Goal: Task Accomplishment & Management: Complete application form

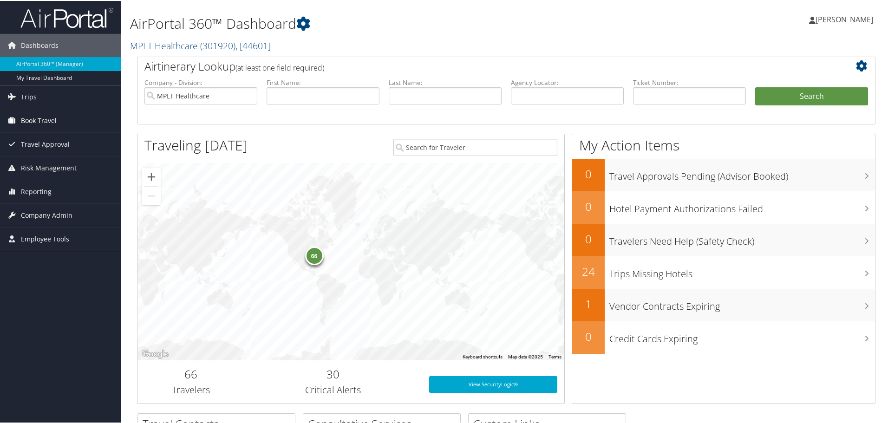
click at [80, 123] on link "Book Travel" at bounding box center [60, 119] width 121 height 23
click at [65, 255] on span "Company Admin" at bounding box center [47, 256] width 52 height 23
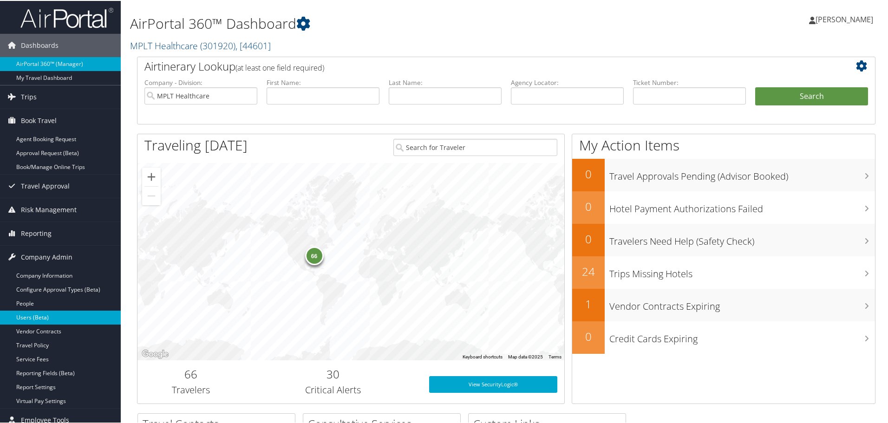
click at [45, 317] on link "Users (Beta)" at bounding box center [60, 317] width 121 height 14
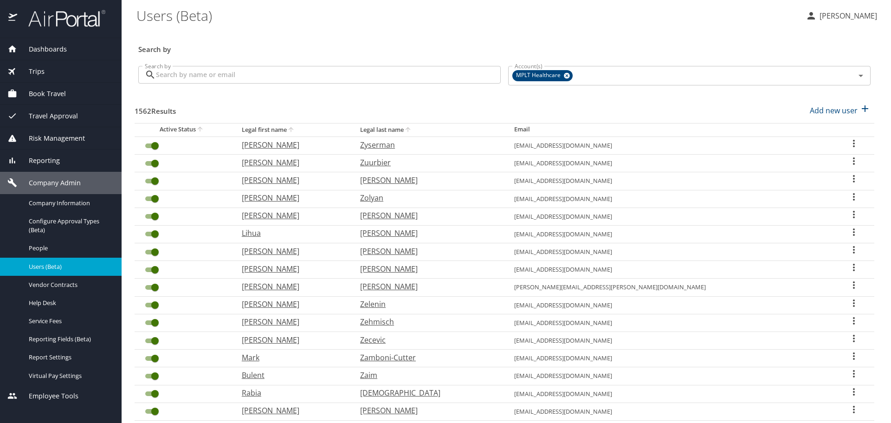
click at [234, 78] on input "Search by" at bounding box center [328, 75] width 345 height 18
click at [276, 83] on input "Search by" at bounding box center [328, 75] width 345 height 18
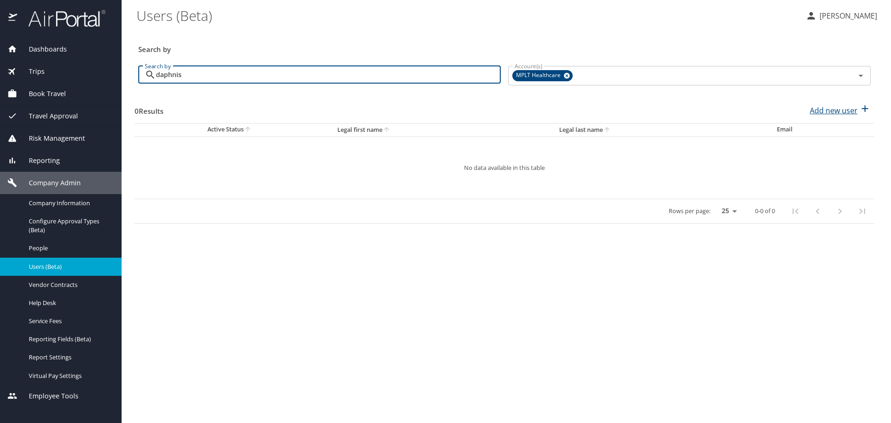
type input "daphnis"
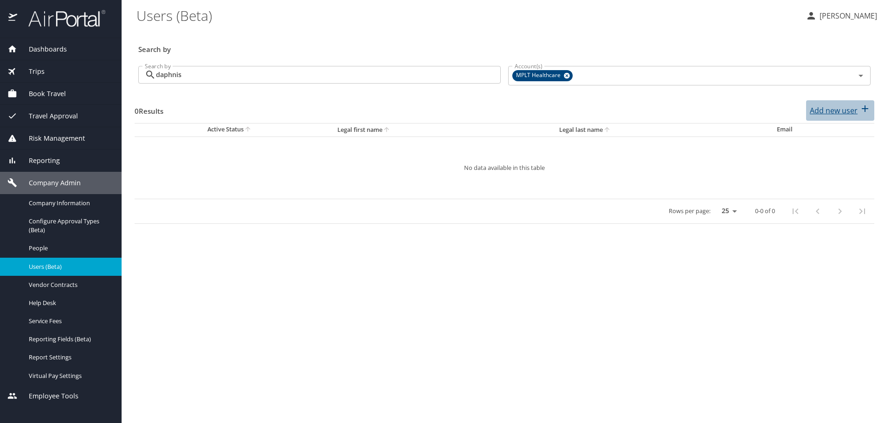
click at [842, 111] on p "Add new user" at bounding box center [834, 110] width 48 height 11
select select "US"
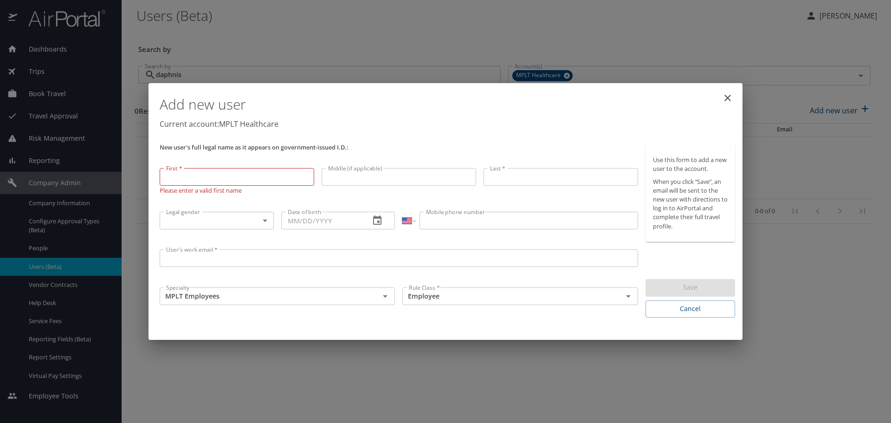
click at [249, 173] on input "First *" at bounding box center [237, 177] width 155 height 18
type input "Aliaha"
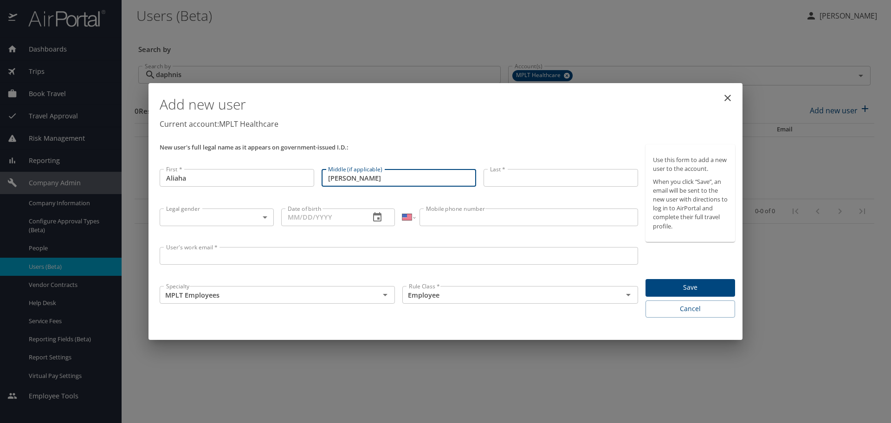
type input "[PERSON_NAME]"
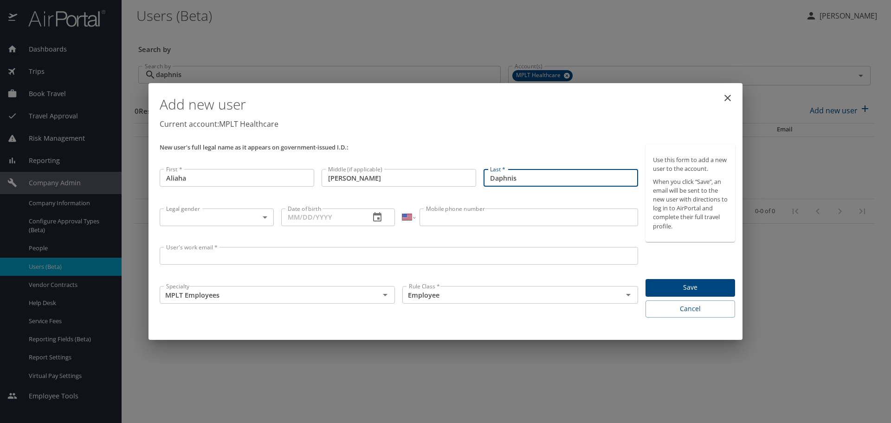
type input "Daphnis"
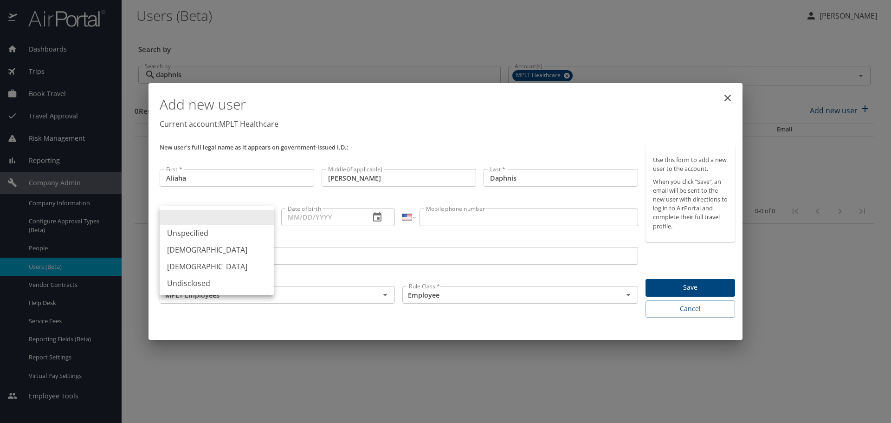
click at [197, 213] on body "Dashboards AirPortal 360™ Manager My Travel Dashboard Trips Airtinerary® Lookup…" at bounding box center [445, 211] width 891 height 423
click at [194, 269] on li "[DEMOGRAPHIC_DATA]" at bounding box center [217, 266] width 114 height 17
type input "[DEMOGRAPHIC_DATA]"
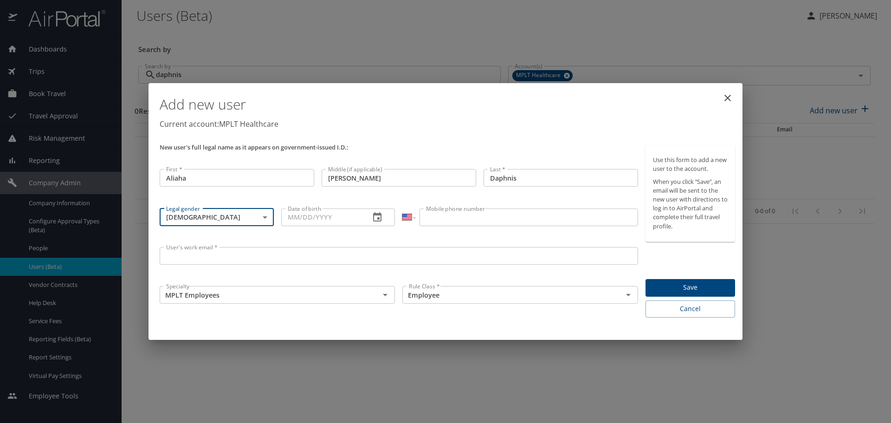
click at [329, 217] on input "Date of birth" at bounding box center [322, 217] width 82 height 18
paste input "[DATE]"
type input "[DATE]"
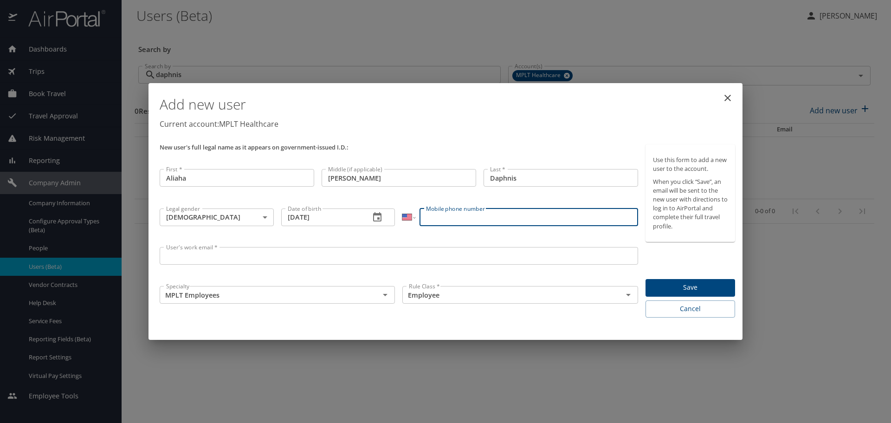
click at [469, 213] on input "Mobile phone number" at bounding box center [529, 217] width 218 height 18
click at [471, 225] on input "Mobile phone number" at bounding box center [529, 217] width 218 height 18
type input "[PHONE_NUMBER]"
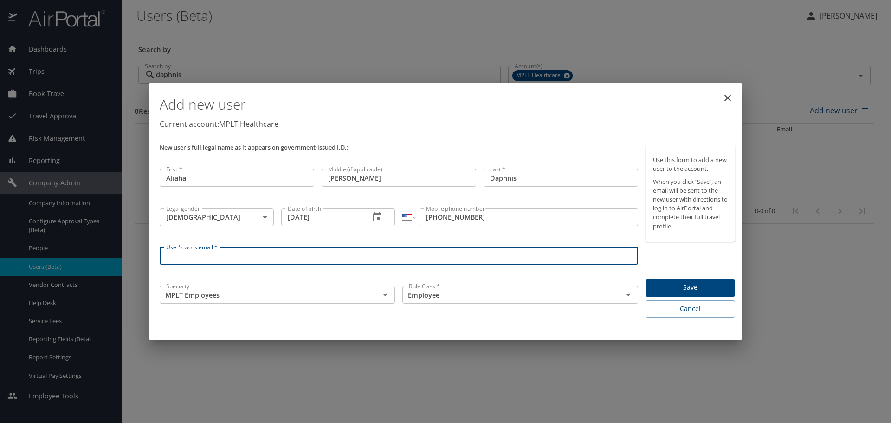
click at [204, 260] on input "User's work email *" at bounding box center [399, 256] width 479 height 18
type input "[EMAIL_ADDRESS][DOMAIN_NAME]"
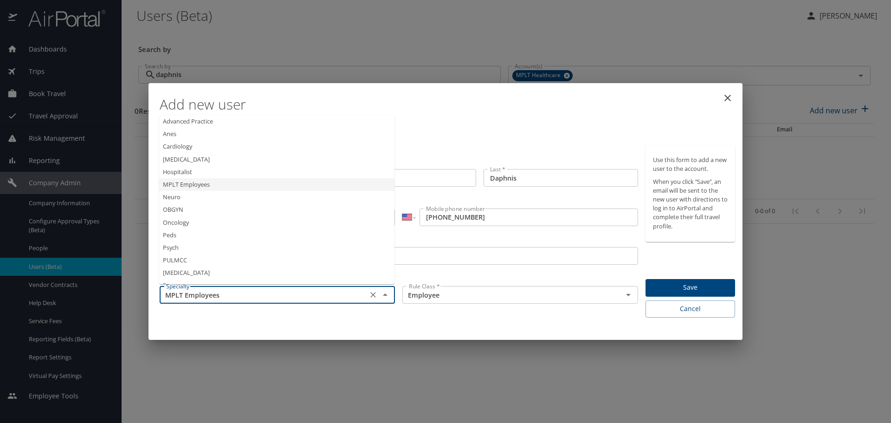
click at [182, 290] on input "MPLT Employees" at bounding box center [263, 295] width 202 height 12
click at [216, 122] on li "Advanced Practice" at bounding box center [276, 121] width 235 height 13
type input "Advanced Practice"
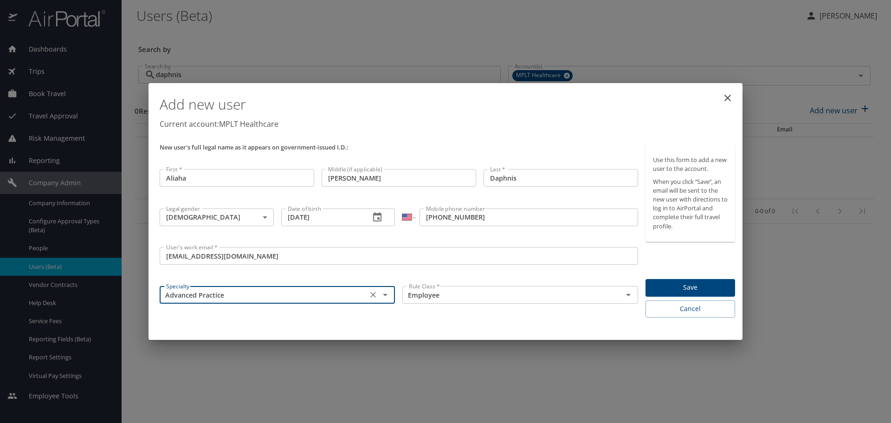
click at [691, 287] on span "Save" at bounding box center [690, 288] width 75 height 12
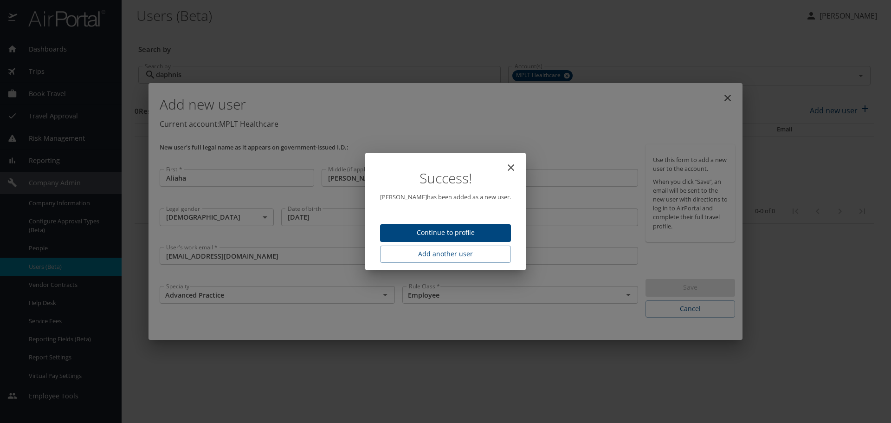
click at [440, 236] on span "Continue to profile" at bounding box center [446, 233] width 116 height 12
select select "US"
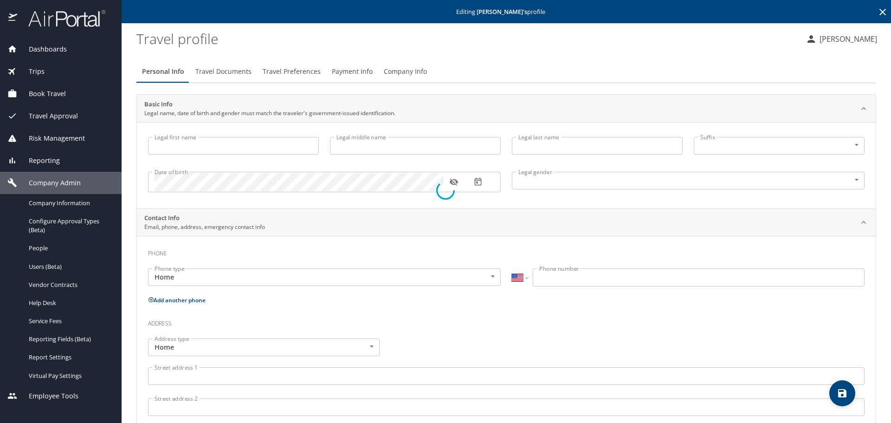
type input "Aliaha"
type input "[PERSON_NAME]"
type input "Daphnis"
type input "[DEMOGRAPHIC_DATA]"
select select "US"
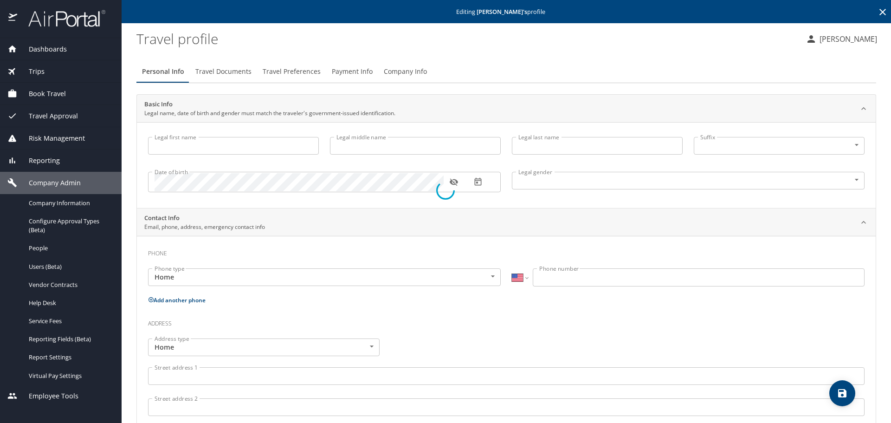
select select "US"
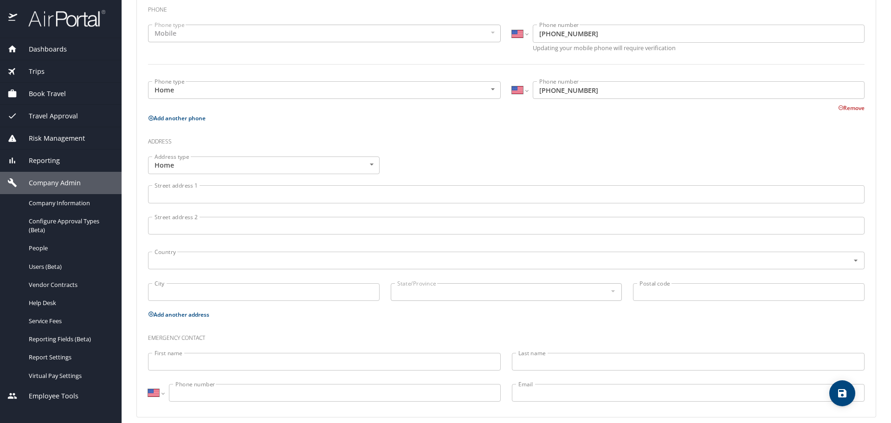
scroll to position [253, 0]
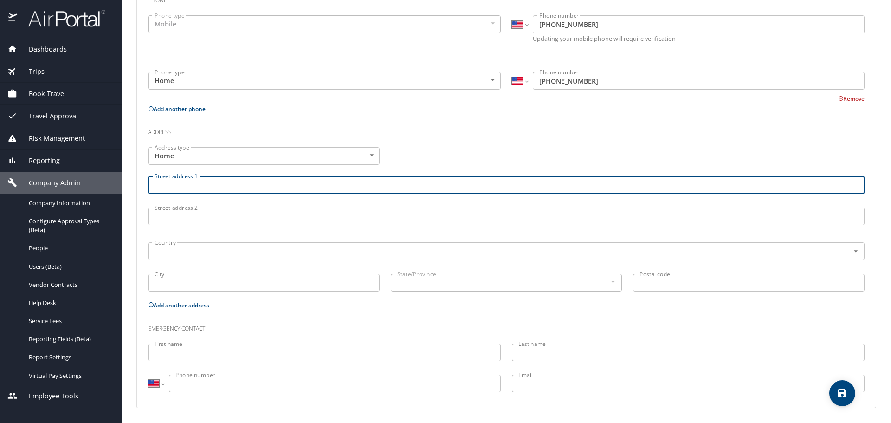
click at [154, 178] on input "Street address 1" at bounding box center [506, 185] width 717 height 18
paste input "[STREET_ADDRESS]"
type input "[STREET_ADDRESS]"
drag, startPoint x: 291, startPoint y: 191, endPoint x: 102, endPoint y: 191, distance: 189.4
click at [102, 191] on div "Dashboards AirPortal 360™ Manager My Travel Dashboard Trips Airtinerary® Lookup…" at bounding box center [445, 211] width 891 height 423
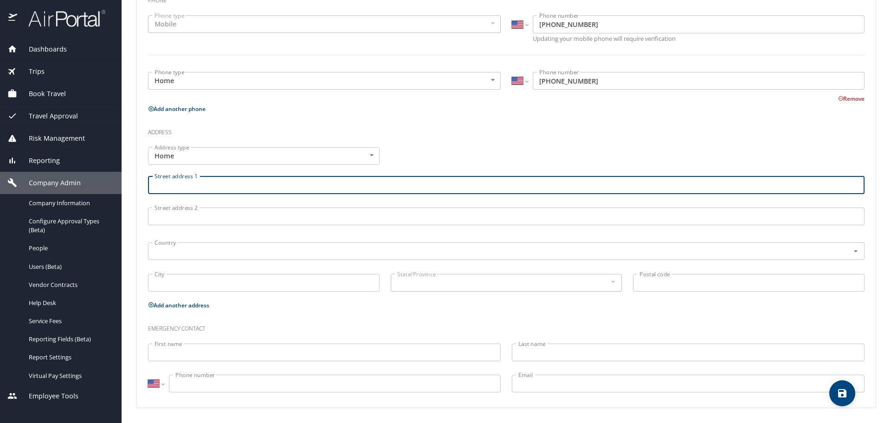
click at [213, 185] on input "Street address 1" at bounding box center [506, 185] width 717 height 18
type input "[STREET_ADDRESS]"
click at [327, 249] on input "text" at bounding box center [493, 251] width 684 height 12
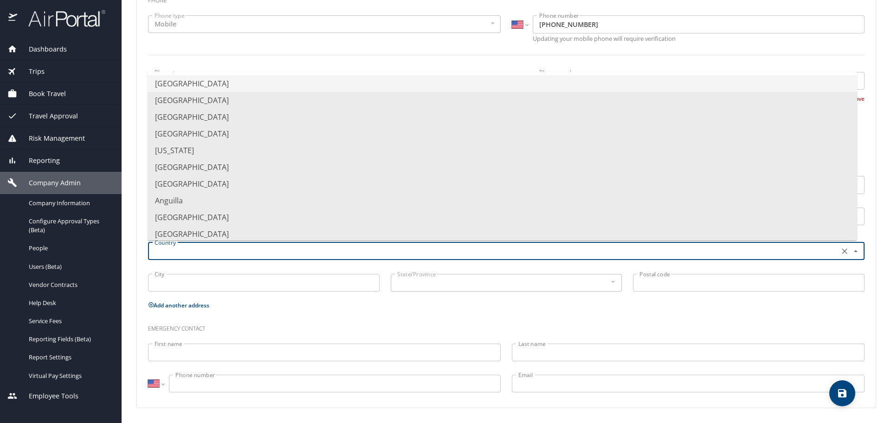
click at [176, 84] on li "[GEOGRAPHIC_DATA]" at bounding box center [503, 83] width 710 height 17
type input "[GEOGRAPHIC_DATA]"
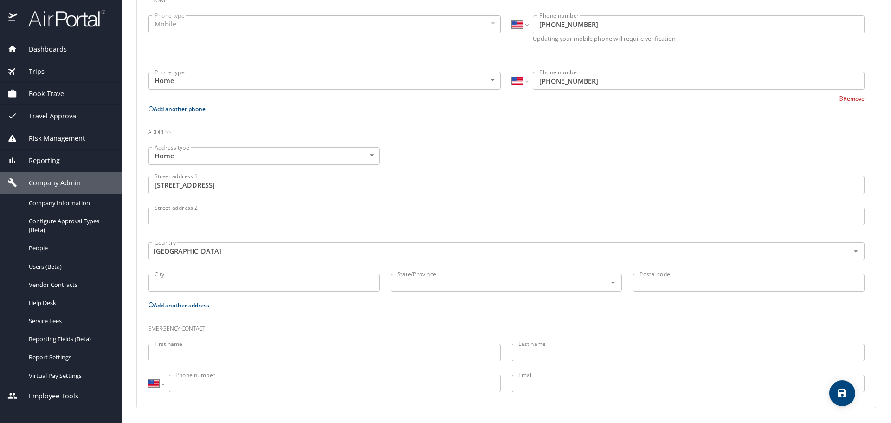
click at [238, 284] on input "City" at bounding box center [264, 283] width 232 height 18
type input "[GEOGRAPHIC_DATA]"
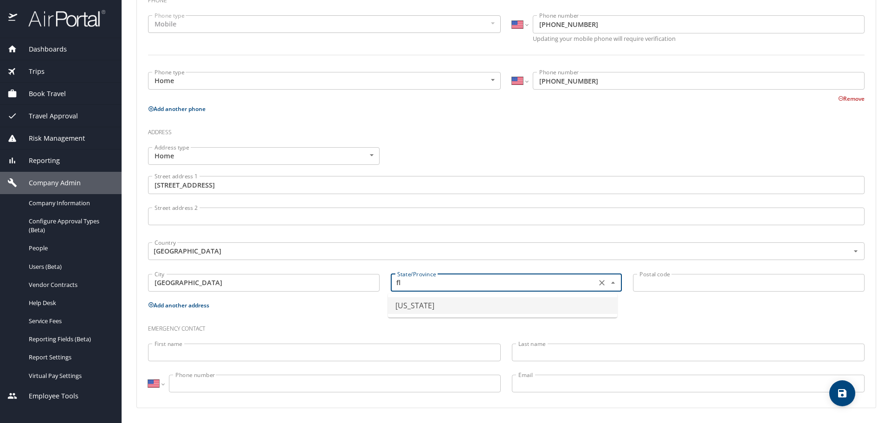
click at [442, 305] on li "[US_STATE]" at bounding box center [502, 305] width 229 height 17
type input "[US_STATE]"
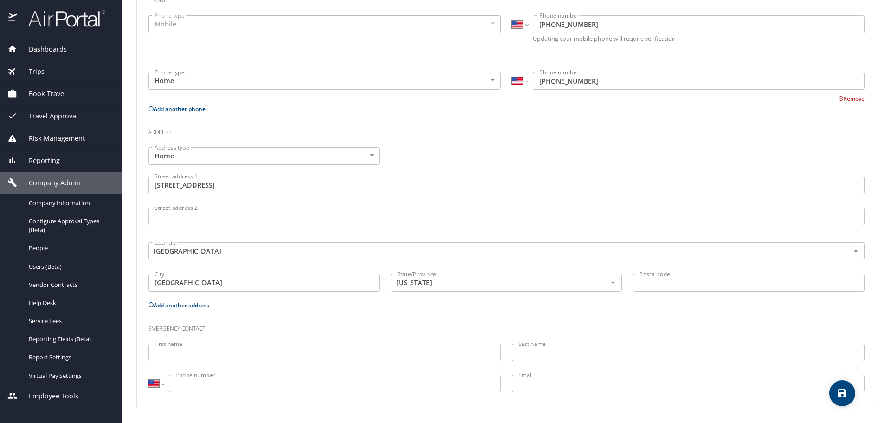
click at [652, 280] on input "Postal code" at bounding box center [749, 283] width 232 height 18
type input "33054"
click at [216, 353] on input "First name" at bounding box center [324, 353] width 353 height 18
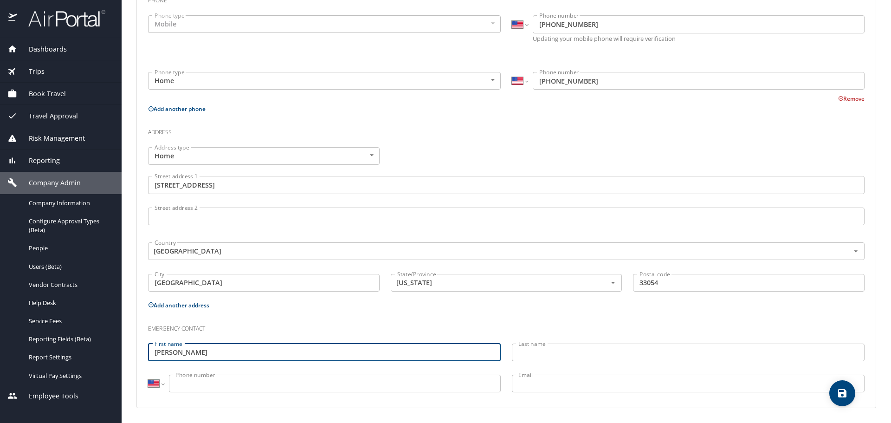
type input "[PERSON_NAME]"
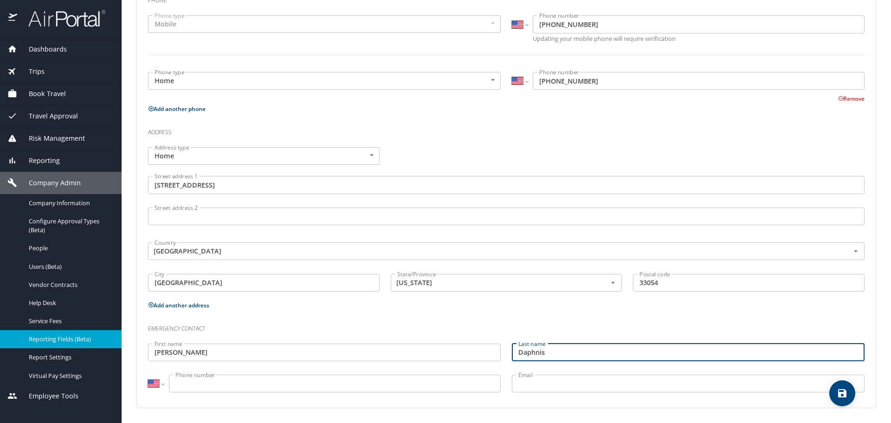
type input "Daphnis"
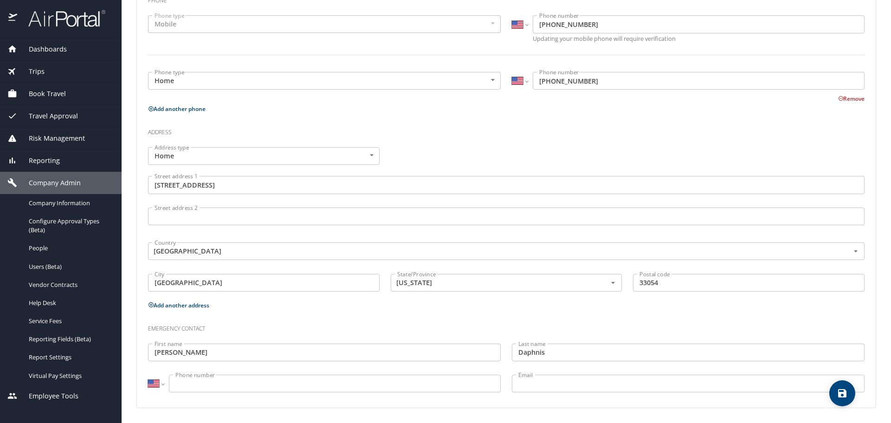
click at [197, 392] on input "Phone number" at bounding box center [335, 384] width 332 height 18
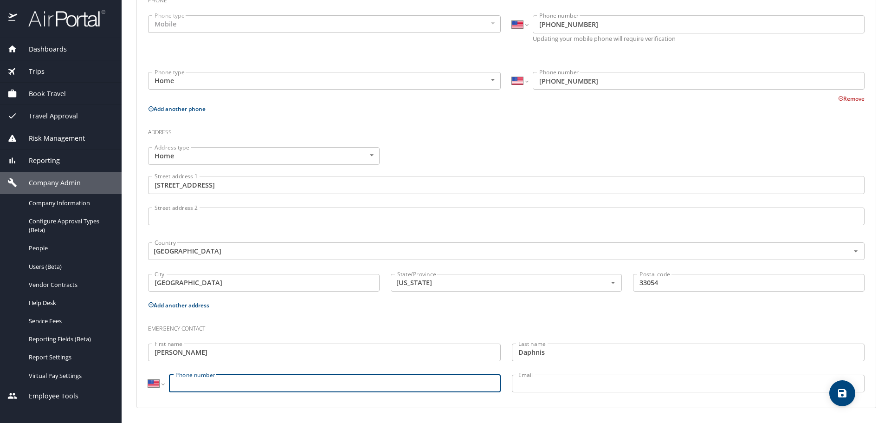
paste input "(786) 48"
type input "[PHONE_NUMBER]"
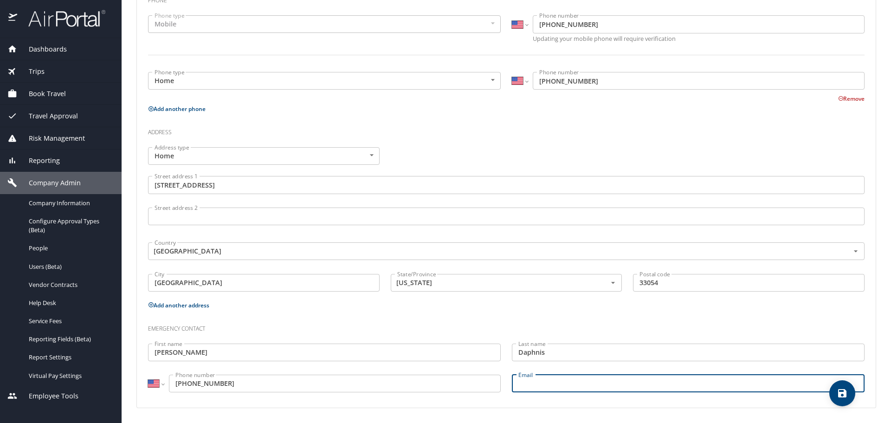
click at [580, 391] on input "Email" at bounding box center [688, 384] width 353 height 18
click at [852, 397] on span "save" at bounding box center [843, 393] width 26 height 11
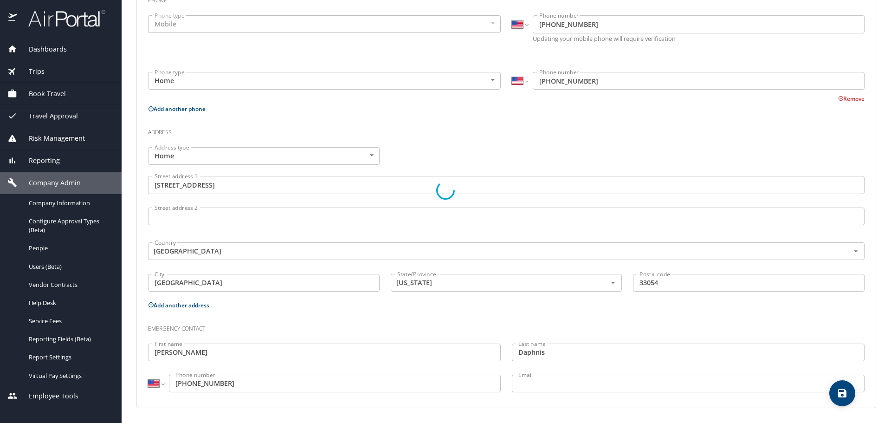
select select "US"
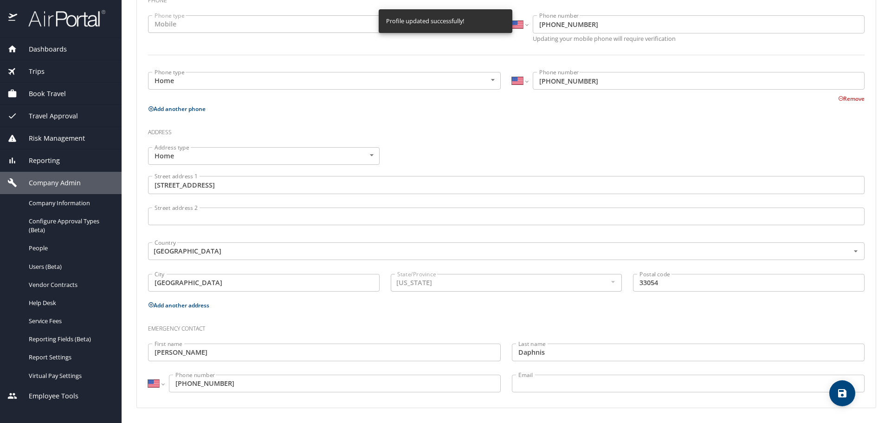
select select "US"
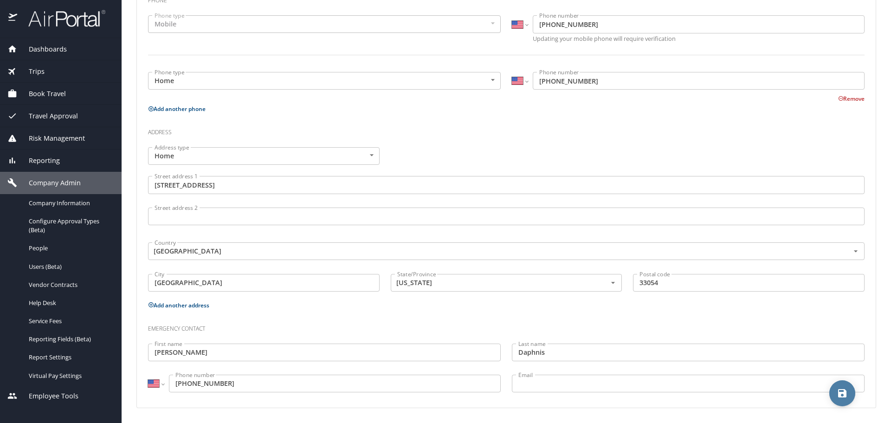
click at [851, 389] on span "save" at bounding box center [843, 393] width 26 height 11
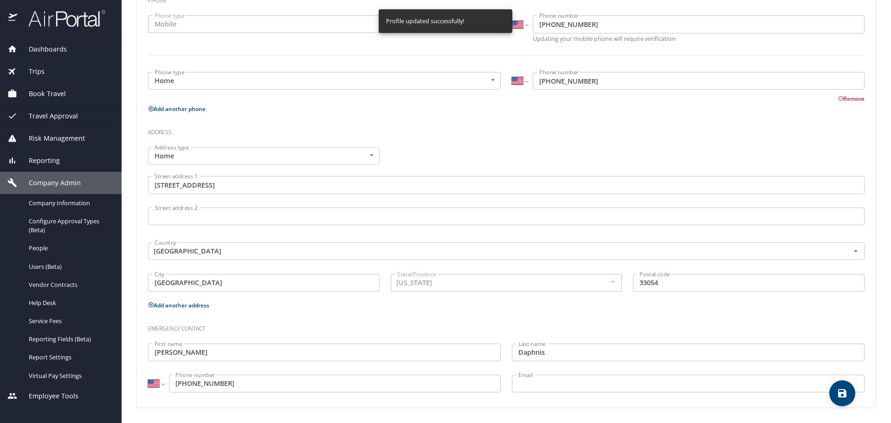
select select "US"
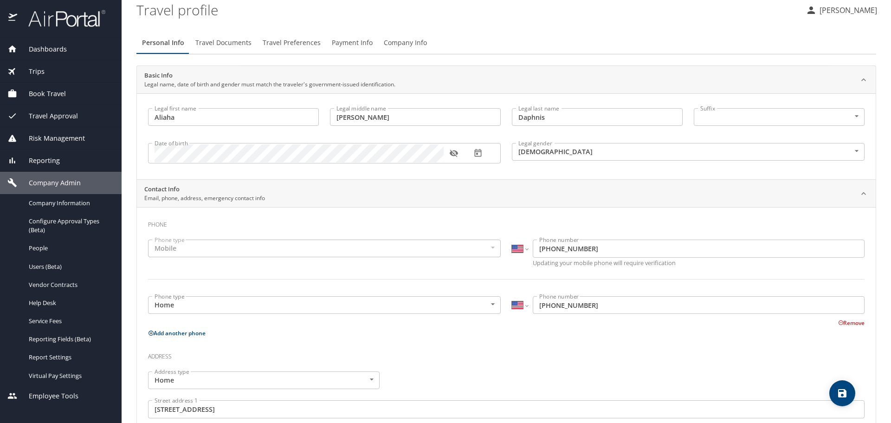
scroll to position [0, 0]
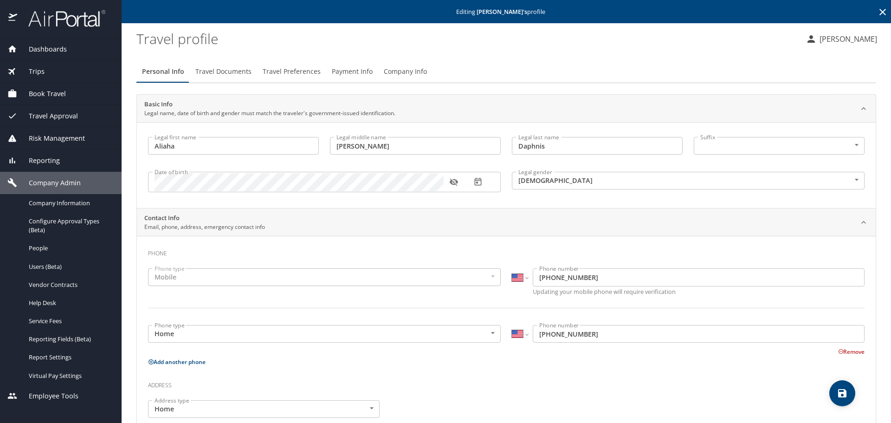
click at [239, 76] on span "Travel Documents" at bounding box center [223, 72] width 56 height 12
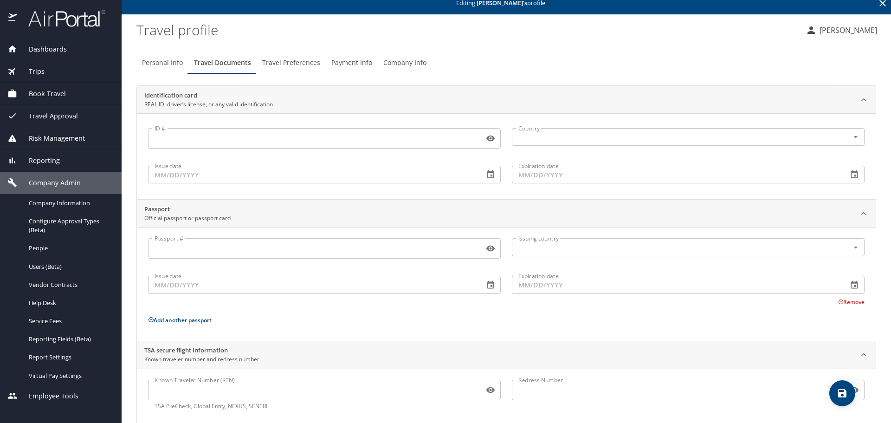
scroll to position [25, 0]
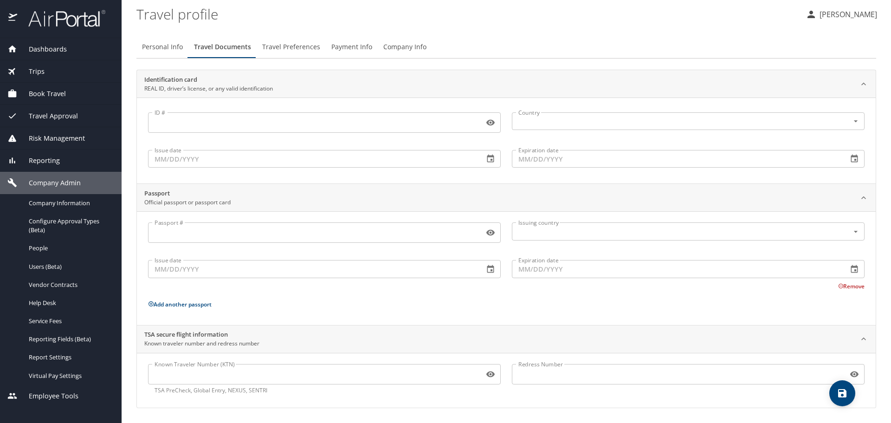
click at [183, 376] on input "Known Traveler Number (KTN)" at bounding box center [314, 374] width 332 height 18
paste input "1643"
click at [208, 371] on input "1643" at bounding box center [314, 374] width 332 height 18
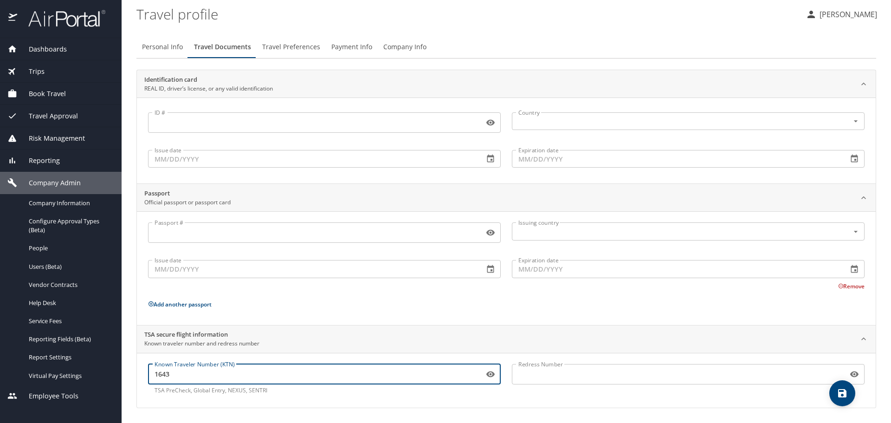
paste input "81368"
type input "164381368"
click at [842, 392] on icon "save" at bounding box center [842, 393] width 11 height 11
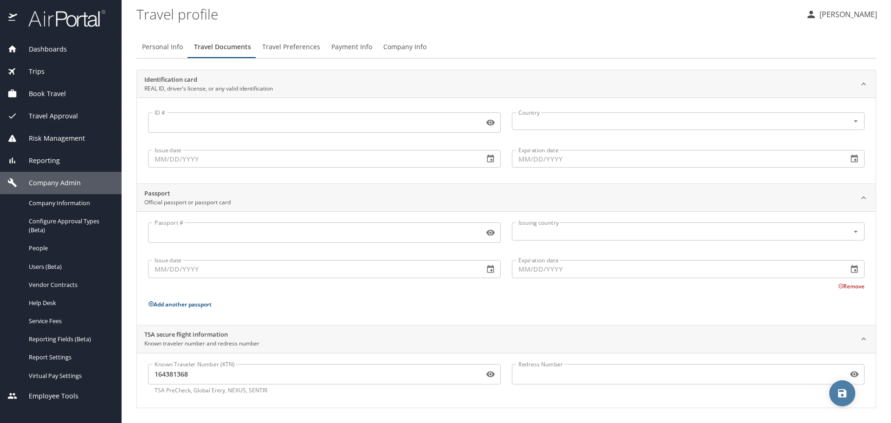
click at [836, 391] on span "save" at bounding box center [843, 393] width 26 height 11
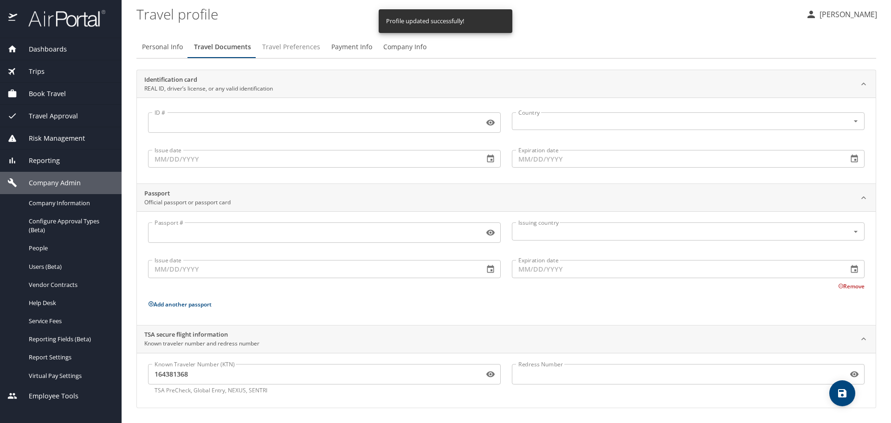
click at [277, 48] on span "Travel Preferences" at bounding box center [291, 47] width 58 height 12
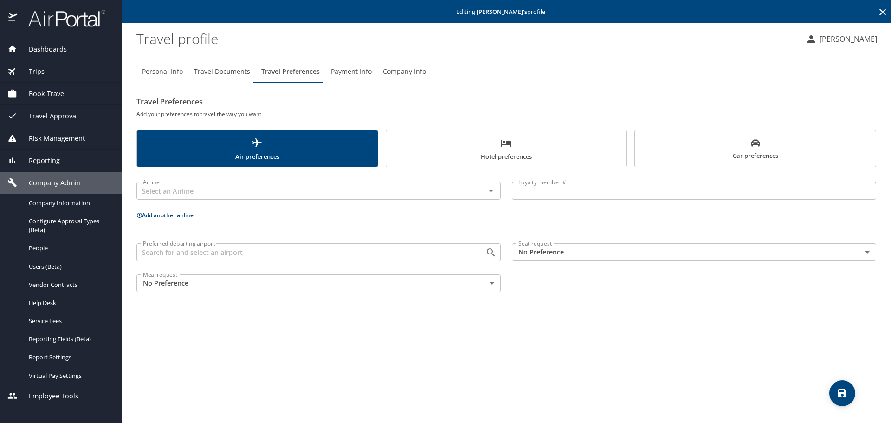
click at [180, 248] on input "Preferred departing airport" at bounding box center [304, 252] width 331 height 12
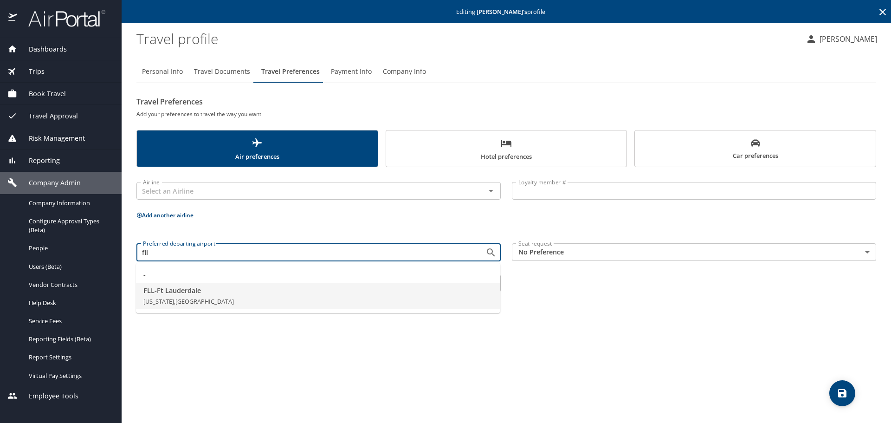
click at [191, 294] on span "FLL - Ft Lauderdale" at bounding box center [318, 290] width 350 height 10
type input "FLL - Ft Lauderdale"
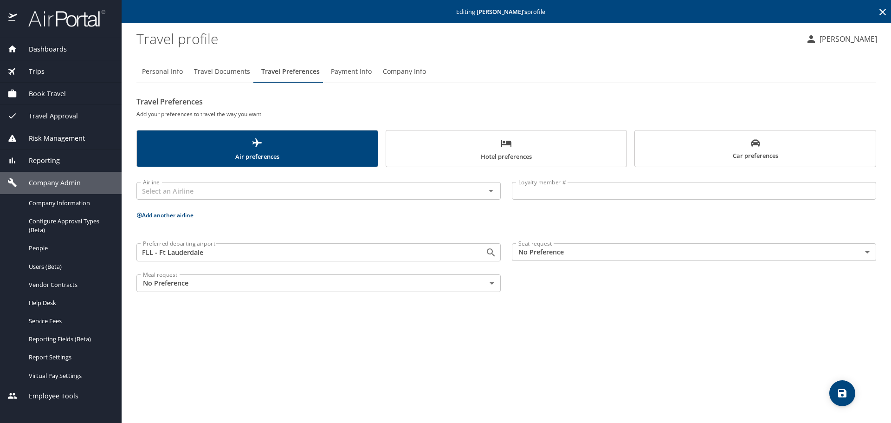
click at [631, 247] on body "Dashboards AirPortal 360™ Manager My Travel Dashboard Trips Airtinerary® Lookup…" at bounding box center [445, 211] width 891 height 423
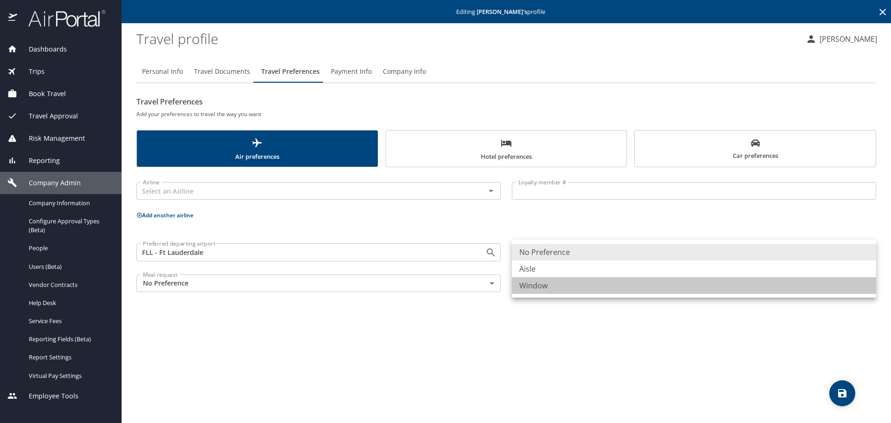
click at [574, 282] on li "Window" at bounding box center [694, 285] width 364 height 17
type input "Window"
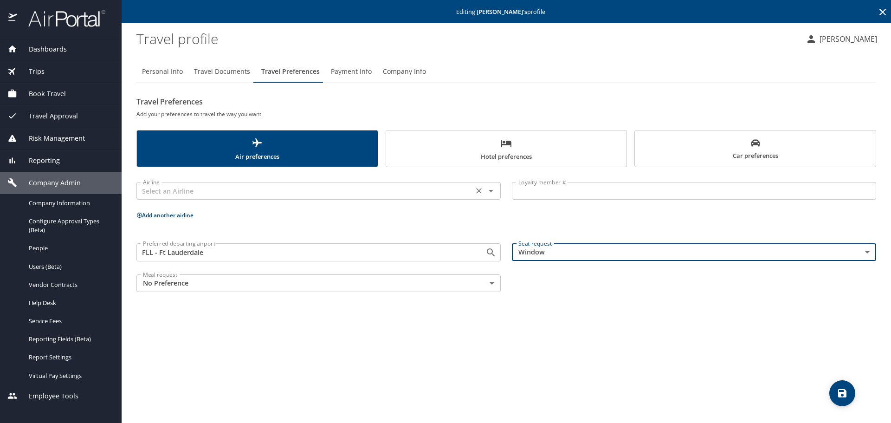
click at [167, 187] on input "text" at bounding box center [304, 191] width 331 height 12
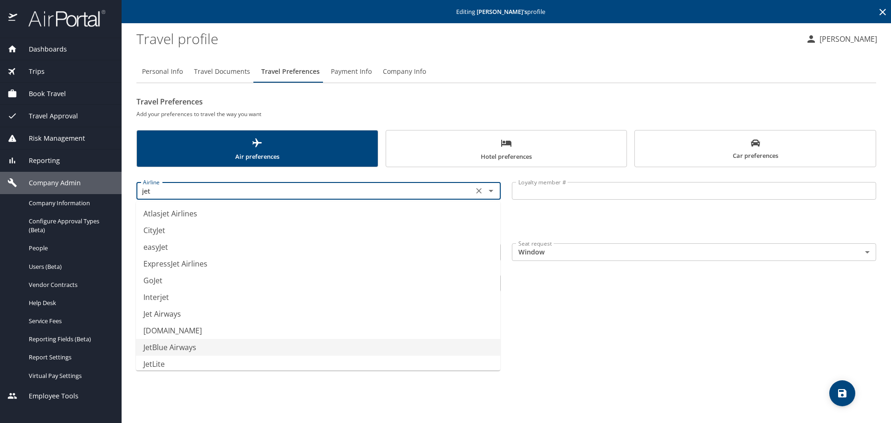
click at [164, 349] on li "JetBlue Airways" at bounding box center [318, 347] width 364 height 17
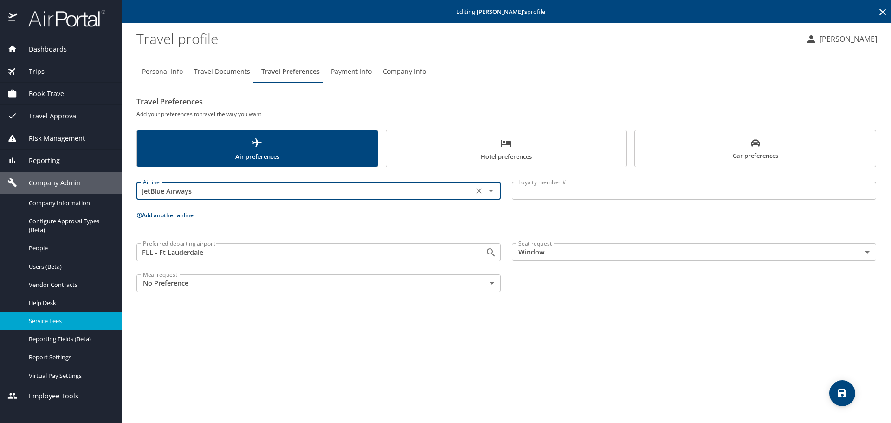
type input "JetBlue Airways"
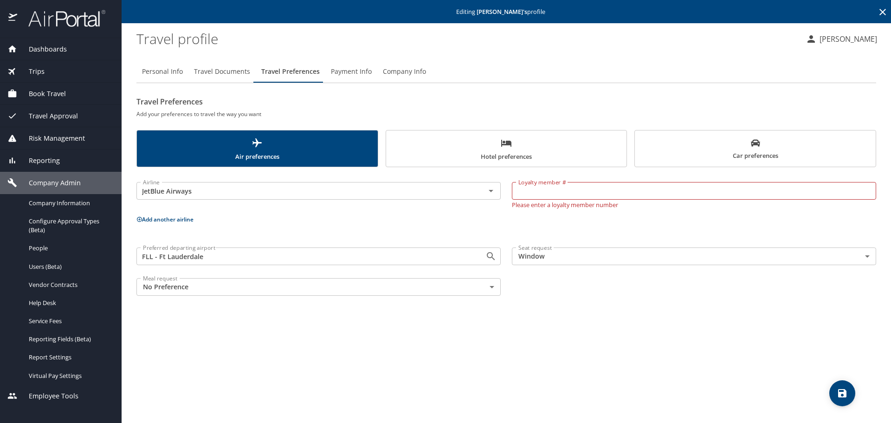
click at [535, 186] on input "Loyalty member #" at bounding box center [694, 191] width 364 height 18
paste input "3531740840"
type input "3531740840"
click at [167, 216] on button "Add another airline" at bounding box center [164, 215] width 57 height 8
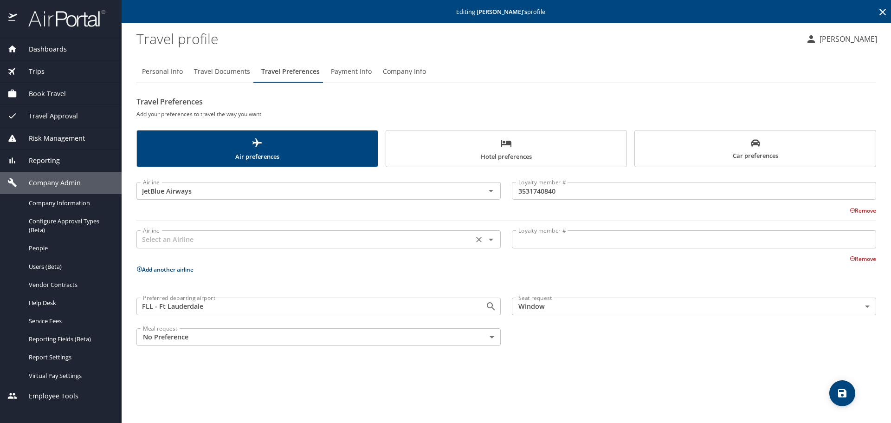
click at [220, 245] on input "text" at bounding box center [304, 239] width 331 height 12
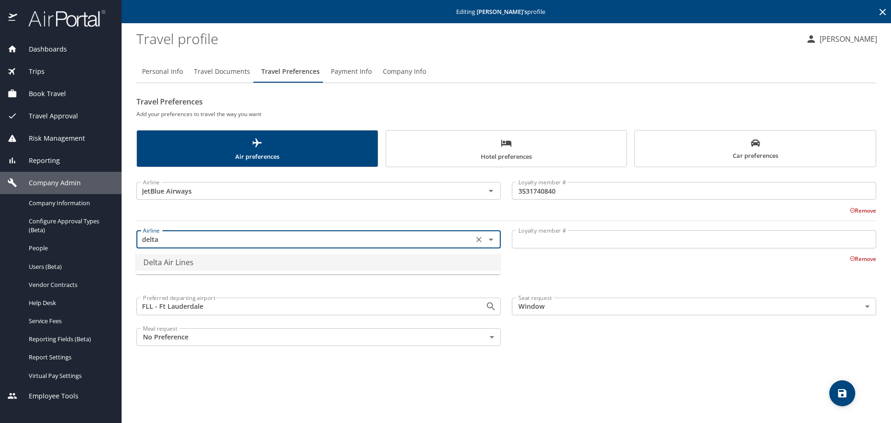
click at [329, 260] on li "Delta Air Lines" at bounding box center [318, 262] width 364 height 17
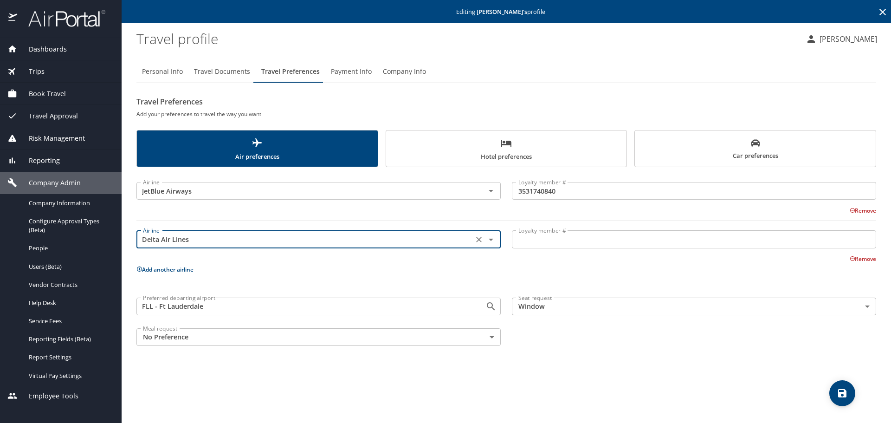
type input "Delta Air Lines"
click at [570, 242] on input "Loyalty member #" at bounding box center [694, 239] width 364 height 18
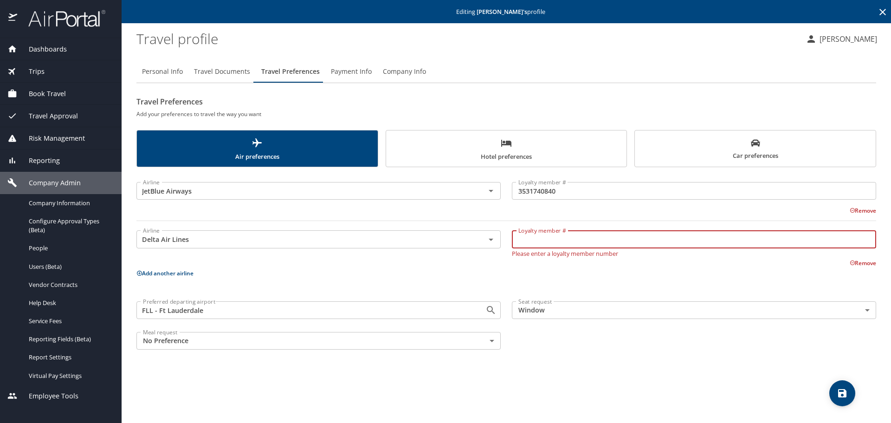
paste input "9769252637"
type input "9769252637"
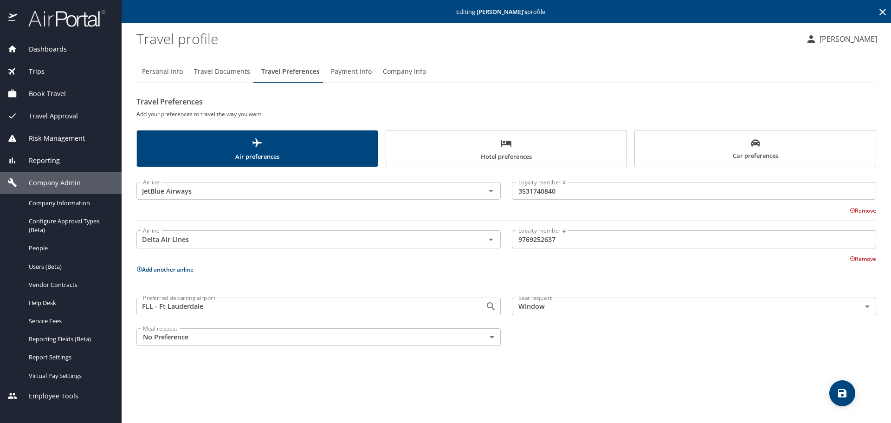
click at [167, 275] on p "Add another airline" at bounding box center [506, 270] width 740 height 12
click at [161, 269] on button "Add another airline" at bounding box center [164, 270] width 57 height 8
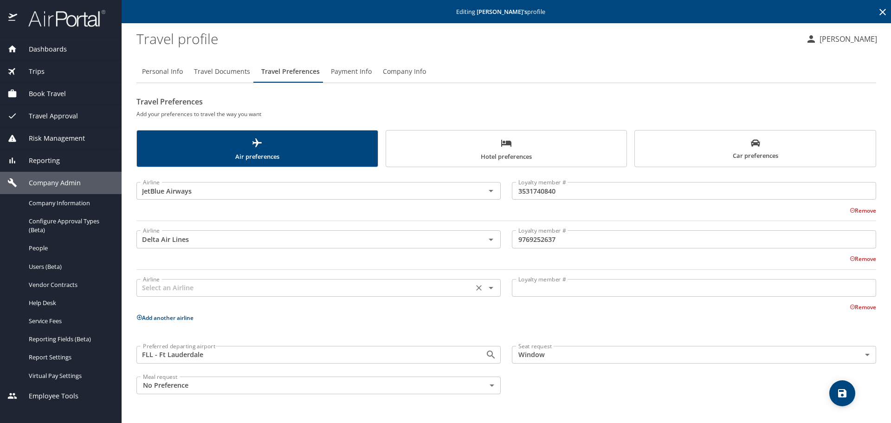
click at [200, 297] on div "Airline Airline" at bounding box center [318, 286] width 364 height 23
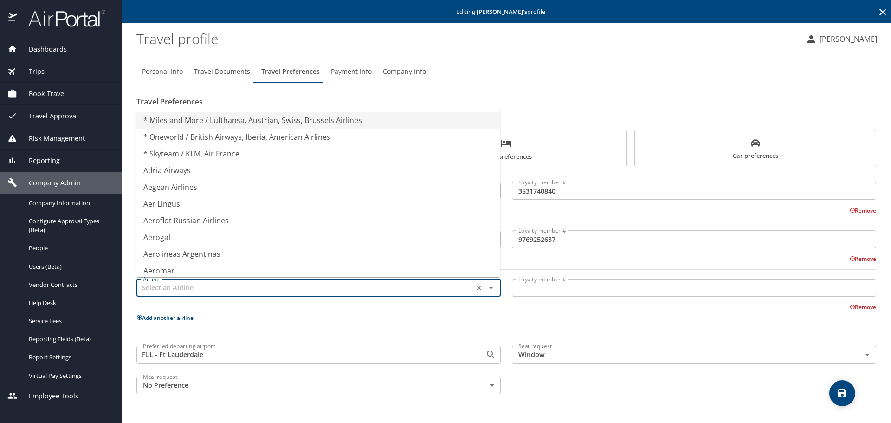
click at [192, 292] on input "text" at bounding box center [304, 288] width 331 height 12
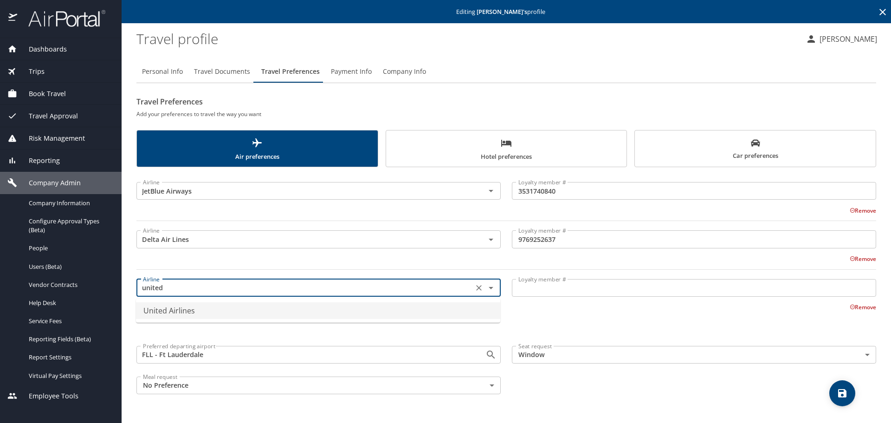
click at [211, 310] on li "United Airlines" at bounding box center [318, 310] width 364 height 17
type input "United Airlines"
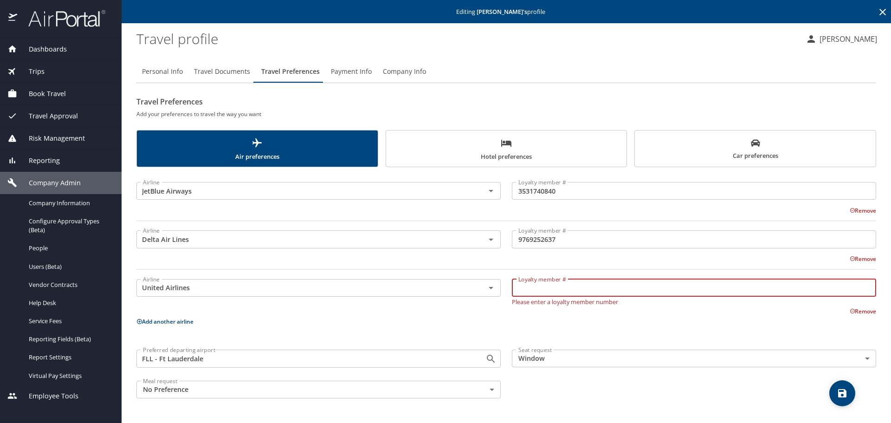
click at [578, 280] on input "Loyalty member #" at bounding box center [694, 288] width 364 height 18
paste input "NVH15286"
type input "NVH15286"
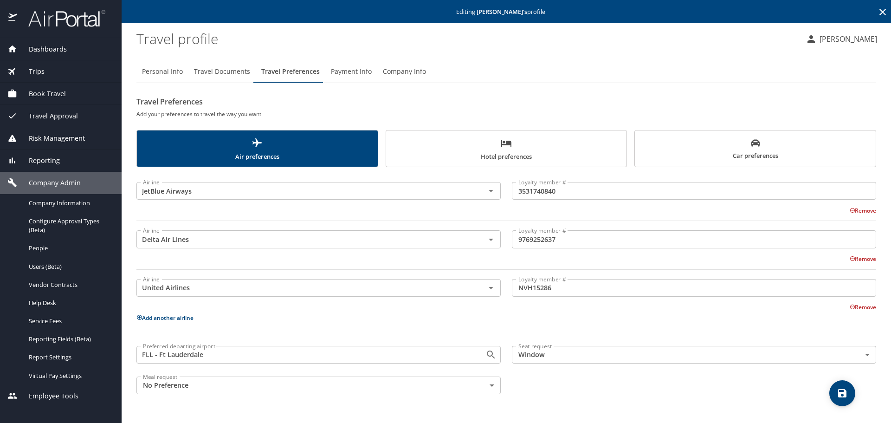
click at [557, 337] on div "Airline JetBlue Airways Airline Loyalty member # 3531740840 Loyalty member # Re…" at bounding box center [506, 286] width 740 height 227
click at [847, 389] on icon "save" at bounding box center [842, 393] width 11 height 11
click at [494, 152] on span "Hotel preferences" at bounding box center [507, 149] width 230 height 25
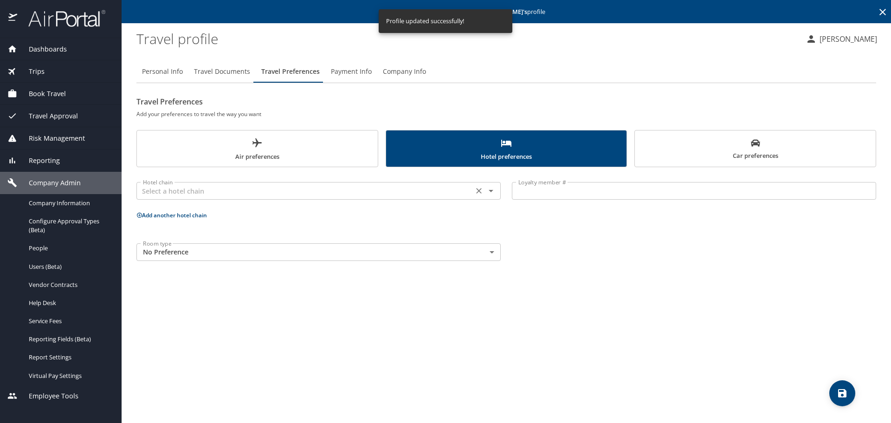
click at [239, 199] on div "Hotel chain" at bounding box center [318, 191] width 364 height 18
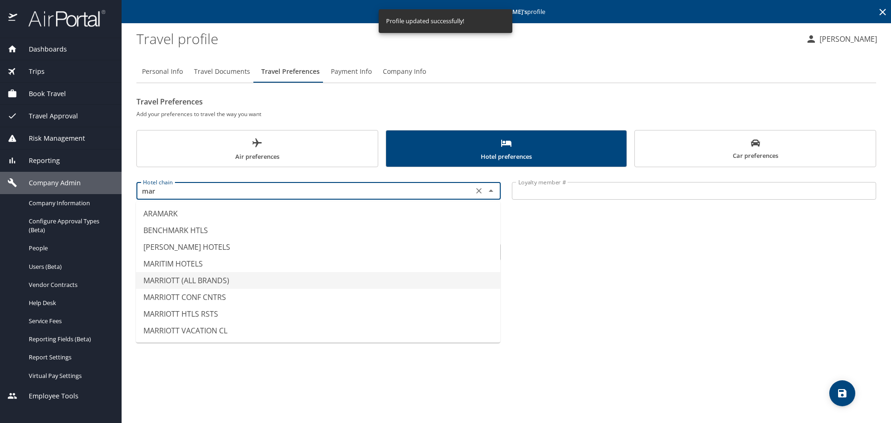
click at [197, 279] on li "MARRIOTT (ALL BRANDS)" at bounding box center [318, 280] width 364 height 17
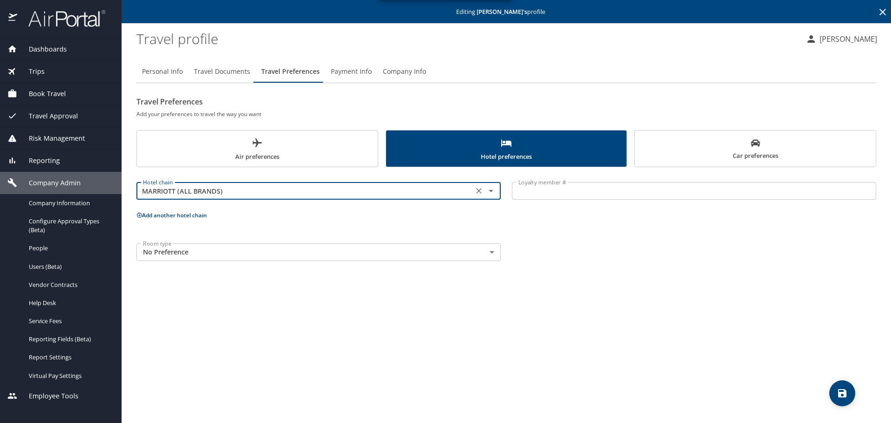
type input "MARRIOTT (ALL BRANDS)"
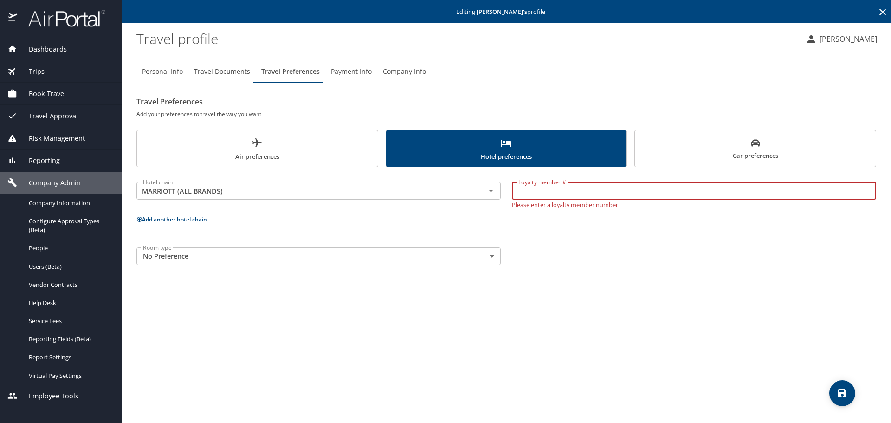
click at [556, 186] on input "Loyalty member #" at bounding box center [694, 191] width 364 height 18
paste input "5325905 0 4"
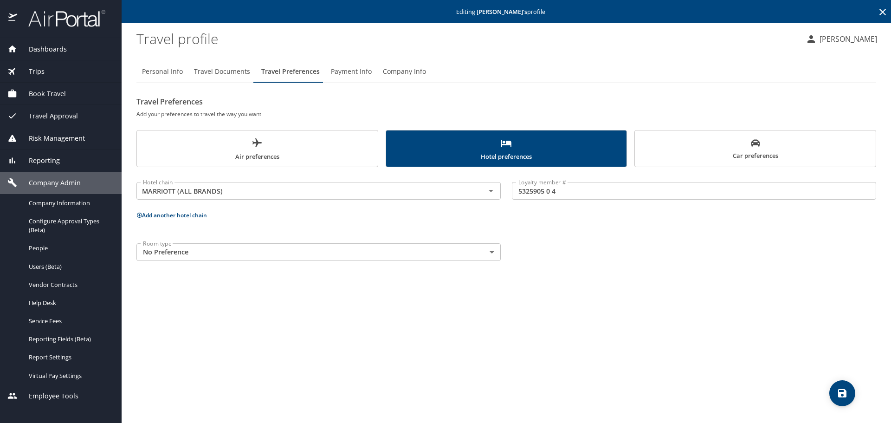
click at [619, 235] on div "Hotel chain MARRIOTT (ALL BRANDS) Hotel chain Loyalty member # 5325905 0 4 Loya…" at bounding box center [506, 220] width 740 height 94
click at [844, 389] on icon "save" at bounding box center [842, 393] width 11 height 11
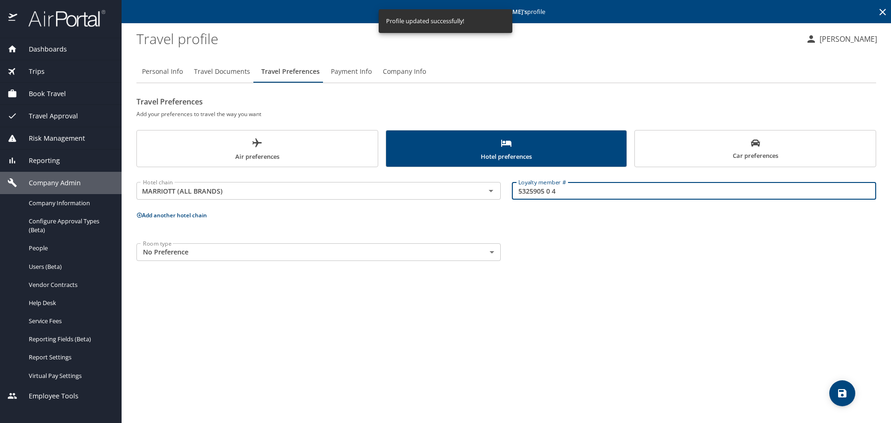
click at [553, 193] on input "5325905 0 4" at bounding box center [694, 191] width 364 height 18
click at [549, 191] on input "5325905 04" at bounding box center [694, 191] width 364 height 18
type input "532590504"
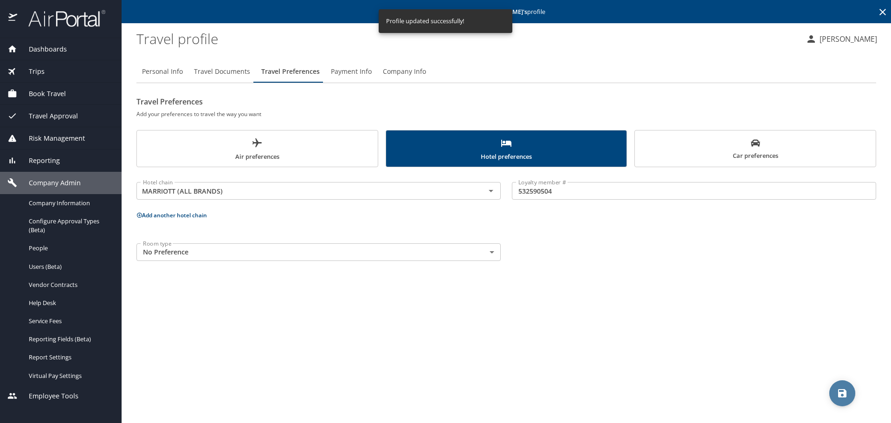
click at [842, 395] on icon "save" at bounding box center [842, 393] width 11 height 11
drag, startPoint x: 802, startPoint y: 148, endPoint x: 452, endPoint y: 166, distance: 350.5
click at [802, 148] on span "Car preferences" at bounding box center [756, 149] width 230 height 23
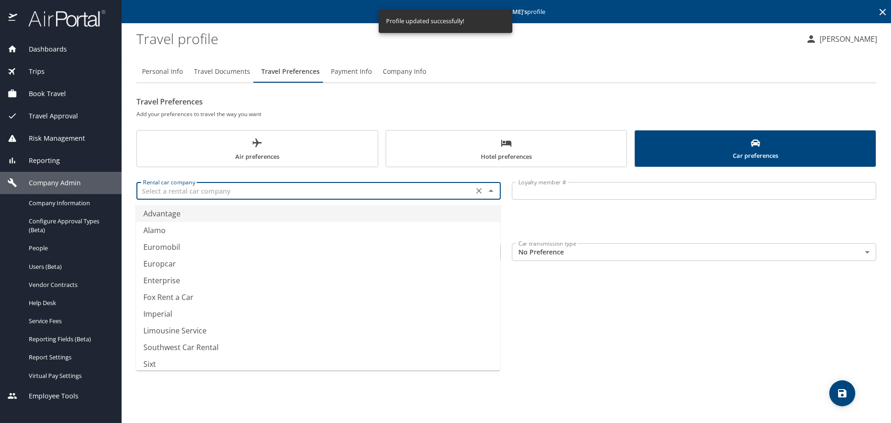
click at [235, 188] on input "text" at bounding box center [304, 191] width 331 height 12
click at [191, 221] on li "National" at bounding box center [318, 213] width 364 height 17
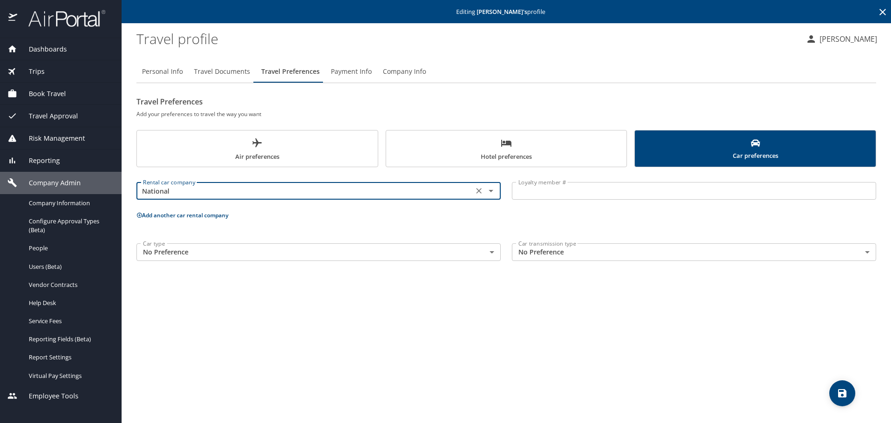
type input "National"
click at [608, 183] on input "Loyalty member #" at bounding box center [694, 191] width 364 height 18
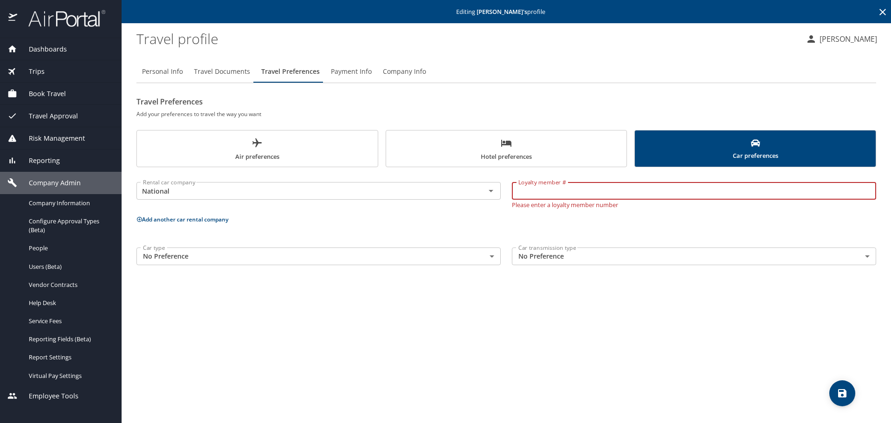
paste input "820953453"
type input "820953453"
click at [696, 225] on div "Rental car company National Rental car company Loyalty member # 820953453 Loyal…" at bounding box center [506, 222] width 740 height 98
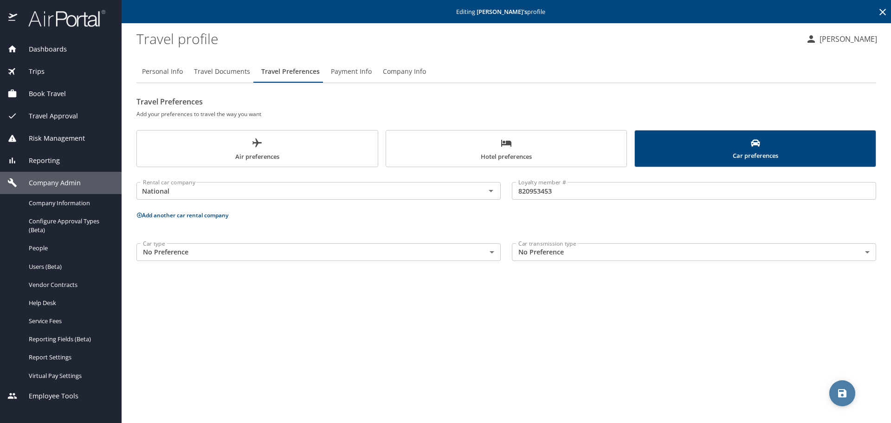
click at [847, 391] on icon "save" at bounding box center [842, 393] width 8 height 8
click at [848, 399] on button "save" at bounding box center [843, 393] width 26 height 26
click at [403, 70] on div at bounding box center [445, 190] width 891 height 465
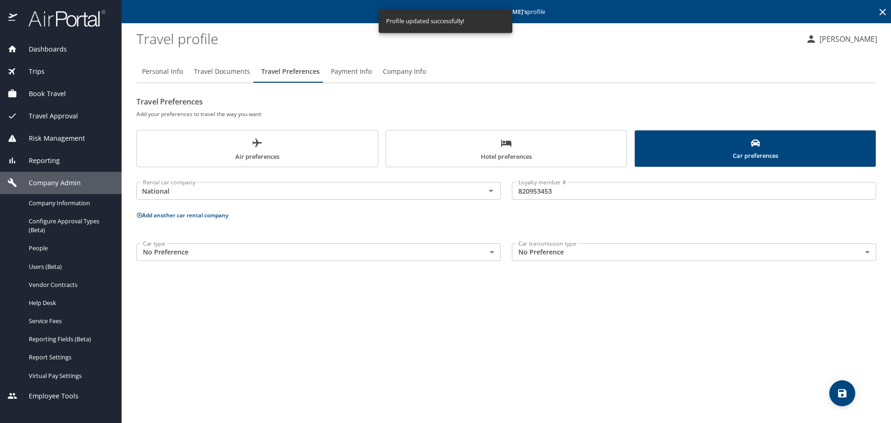
click at [404, 70] on span "Company Info" at bounding box center [404, 72] width 43 height 12
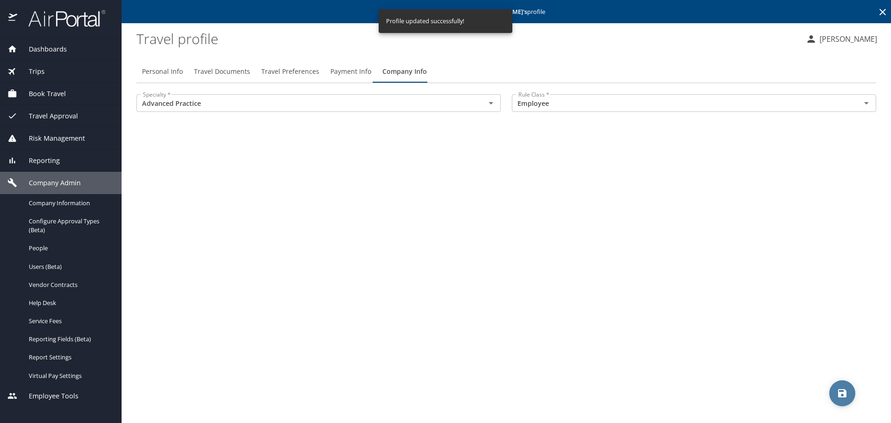
click at [836, 390] on span "save" at bounding box center [843, 393] width 26 height 11
click at [152, 65] on button "Personal Info" at bounding box center [162, 71] width 52 height 22
select select "US"
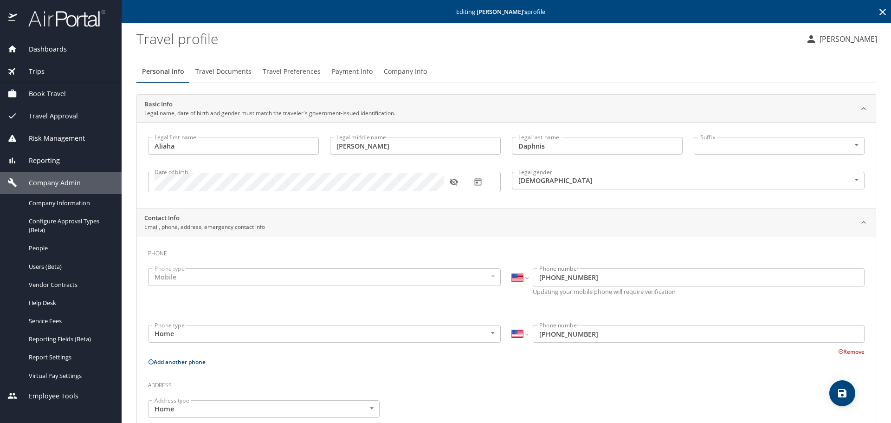
click at [226, 73] on span "Travel Documents" at bounding box center [223, 72] width 56 height 12
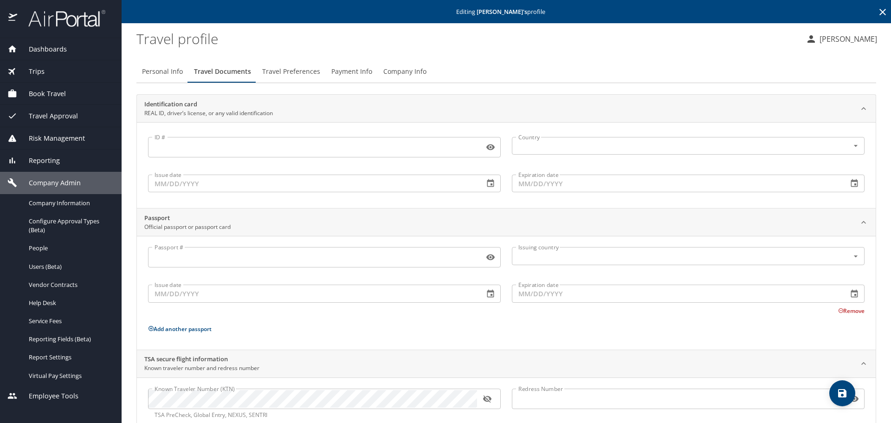
click at [287, 67] on span "Travel Preferences" at bounding box center [291, 72] width 58 height 12
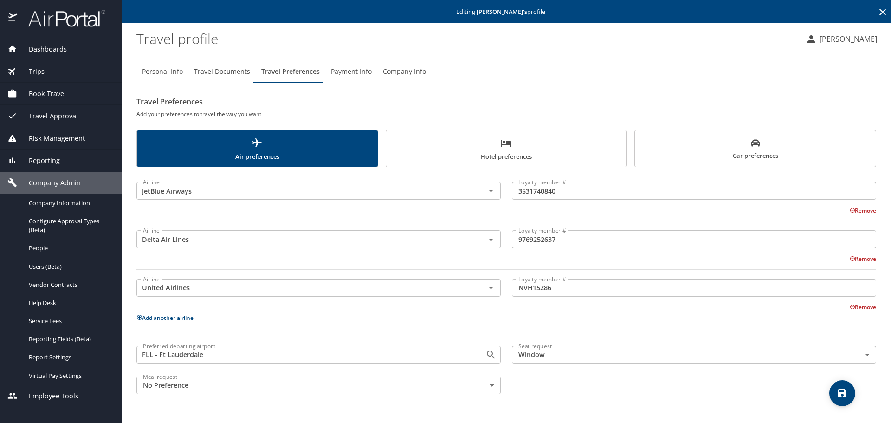
click at [135, 72] on main "Editing [PERSON_NAME] 's profile Travel profile [PERSON_NAME] Personal Info Tra…" at bounding box center [507, 211] width 770 height 423
click at [153, 71] on span "Personal Info" at bounding box center [162, 72] width 41 height 12
select select "US"
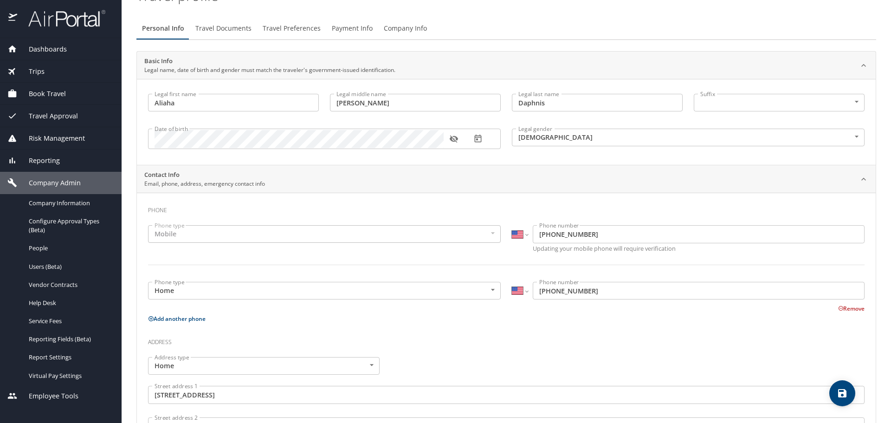
scroll to position [21, 0]
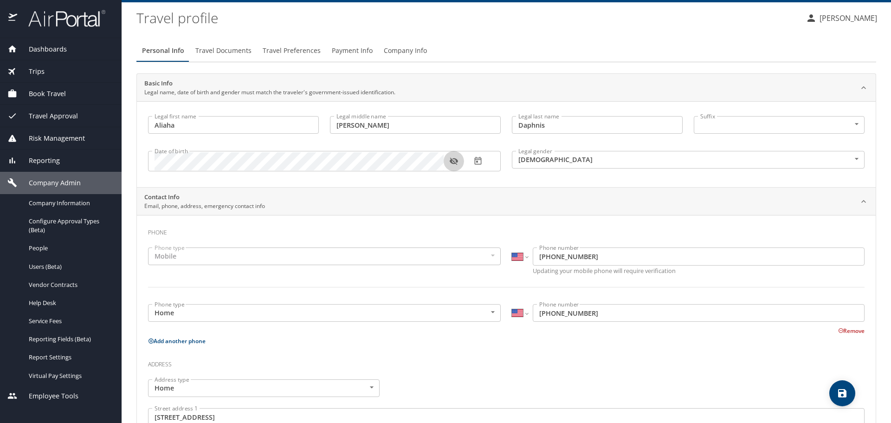
click at [450, 161] on icon "button" at bounding box center [453, 161] width 8 height 7
click at [450, 161] on icon "button" at bounding box center [453, 161] width 8 height 6
click at [242, 52] on span "Travel Documents" at bounding box center [223, 51] width 56 height 12
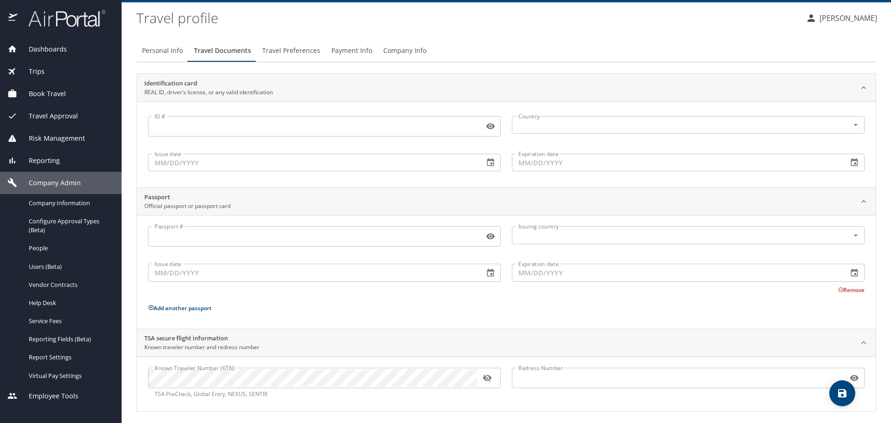
scroll to position [25, 0]
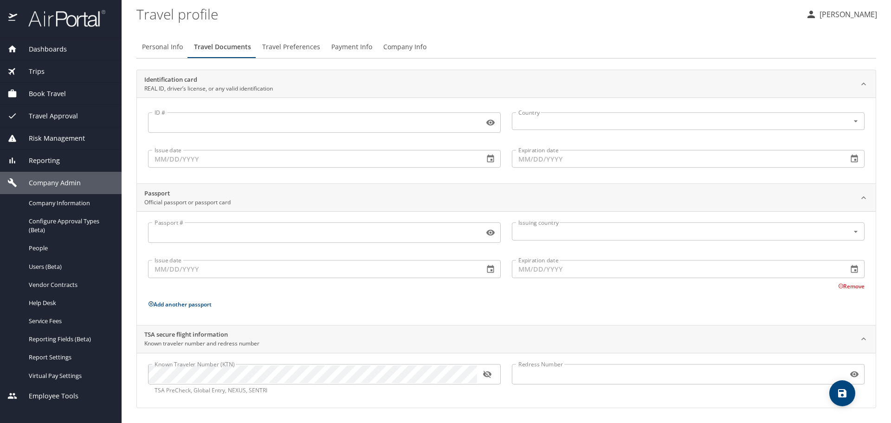
click at [311, 52] on span "Travel Preferences" at bounding box center [291, 47] width 58 height 12
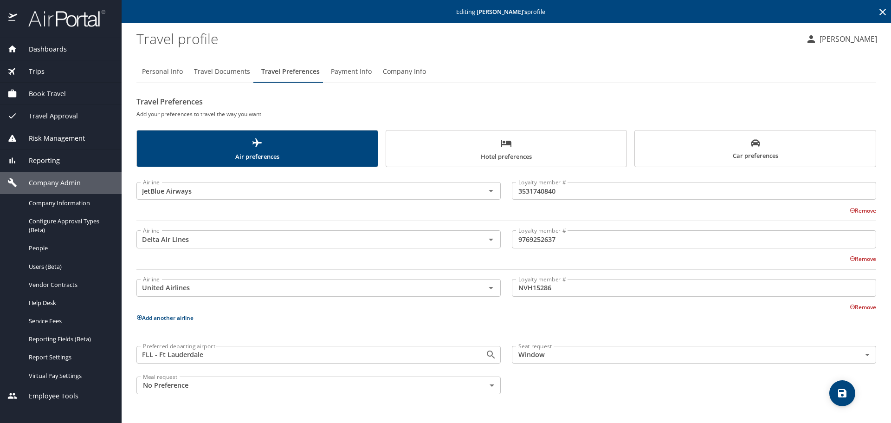
scroll to position [0, 0]
click at [345, 74] on span "Payment Info" at bounding box center [351, 72] width 41 height 12
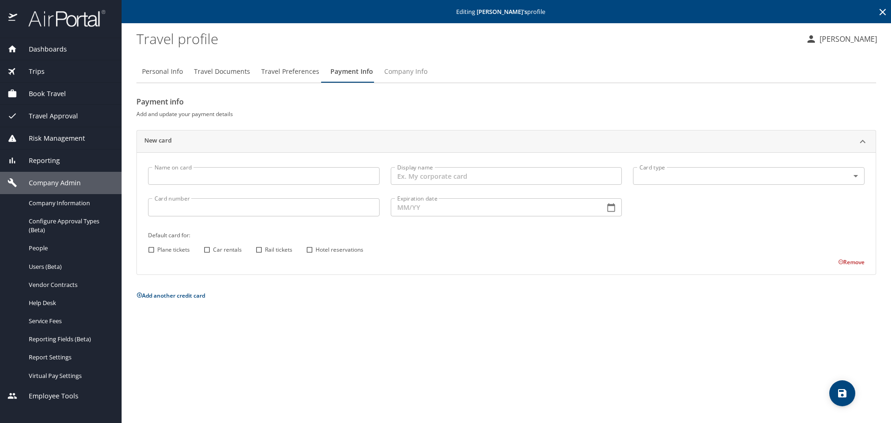
click at [402, 72] on span "Company Info" at bounding box center [405, 72] width 43 height 12
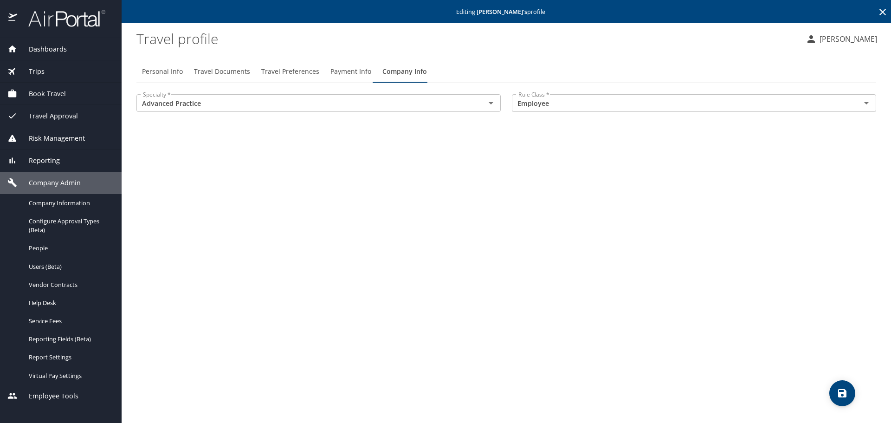
click at [57, 94] on span "Book Travel" at bounding box center [41, 94] width 49 height 10
